Goal: Communication & Community: Answer question/provide support

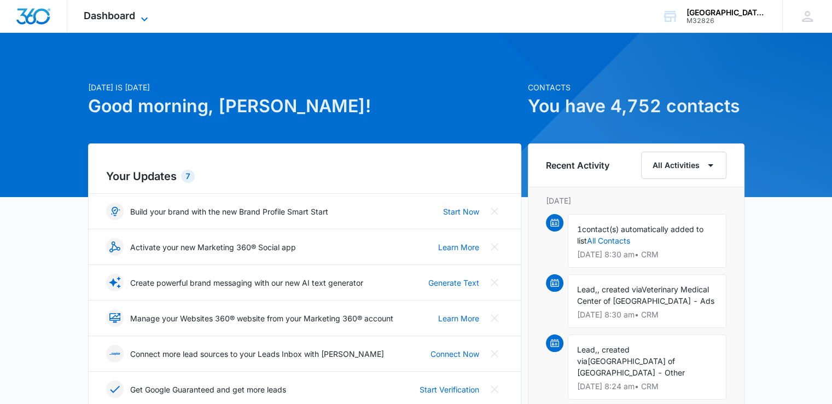
click at [113, 11] on span "Dashboard" at bounding box center [109, 15] width 51 height 11
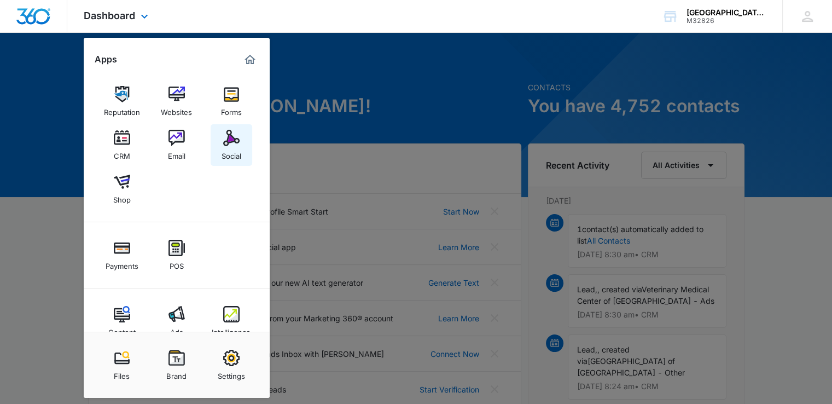
click at [230, 141] on img at bounding box center [231, 138] width 16 height 16
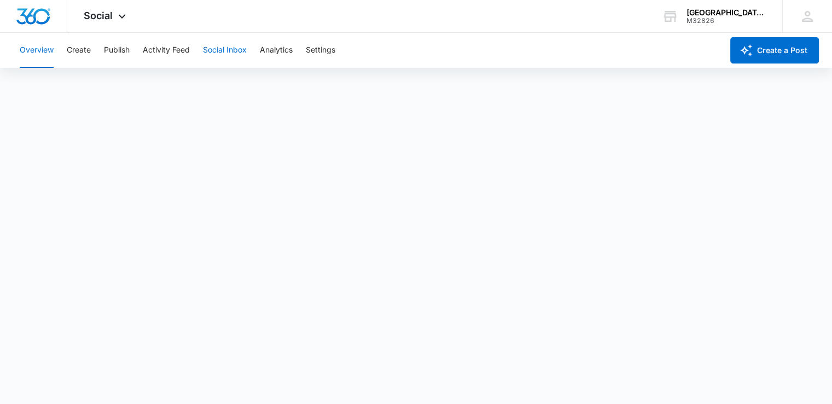
click at [228, 50] on button "Social Inbox" at bounding box center [225, 50] width 44 height 35
click at [228, 54] on button "Social Inbox" at bounding box center [225, 50] width 44 height 35
click at [226, 50] on button "Social Inbox" at bounding box center [225, 50] width 44 height 35
click at [105, 15] on span "Social" at bounding box center [98, 15] width 29 height 11
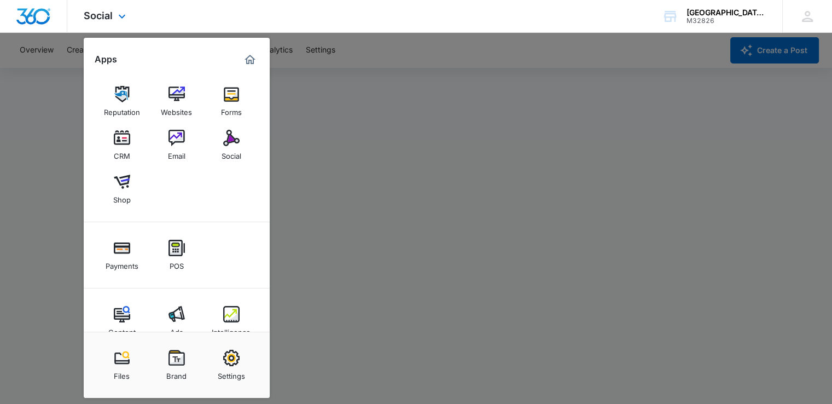
click at [253, 62] on img "Marketing 360® Dashboard" at bounding box center [249, 59] width 13 height 13
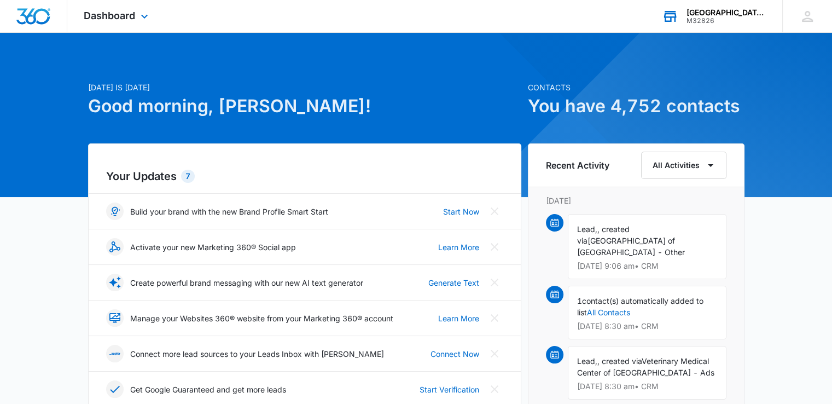
click at [712, 14] on div "[GEOGRAPHIC_DATA] of [GEOGRAPHIC_DATA]" at bounding box center [727, 12] width 80 height 9
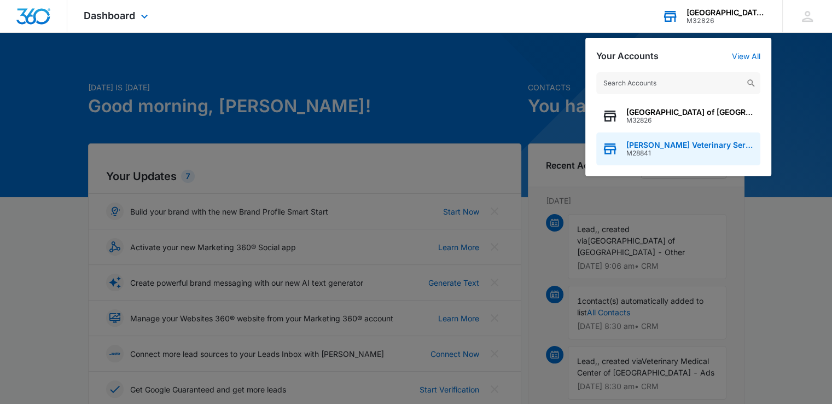
click at [663, 143] on span "[PERSON_NAME] Veterinary Services" at bounding box center [691, 145] width 129 height 9
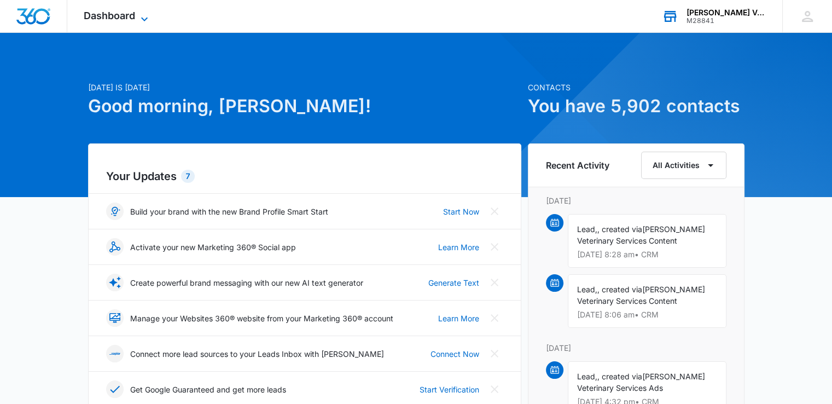
click at [147, 16] on icon at bounding box center [144, 19] width 13 height 13
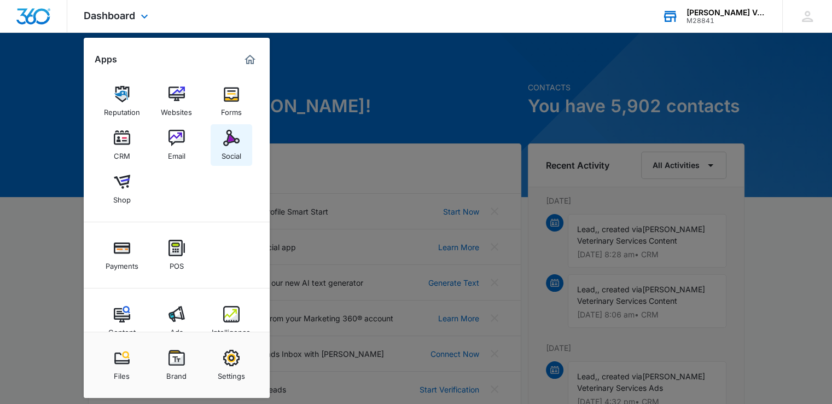
click at [225, 143] on img at bounding box center [231, 138] width 16 height 16
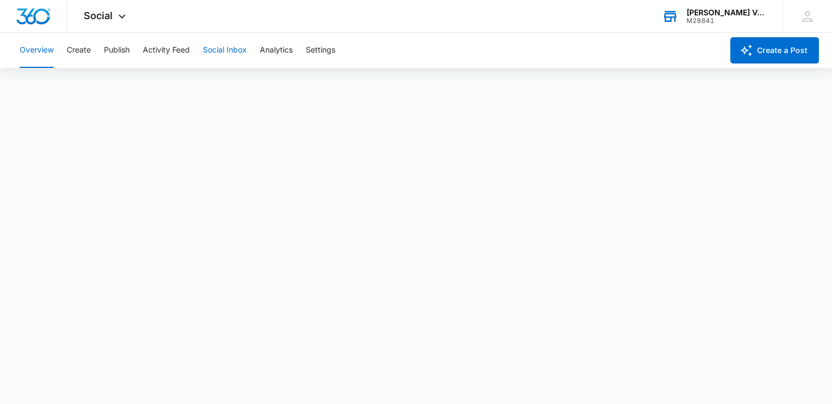
click at [233, 53] on button "Social Inbox" at bounding box center [225, 50] width 44 height 35
click at [227, 56] on button "Social Inbox" at bounding box center [225, 50] width 44 height 35
click at [37, 47] on button "Overview" at bounding box center [37, 50] width 34 height 35
